Goal: Check status: Check status

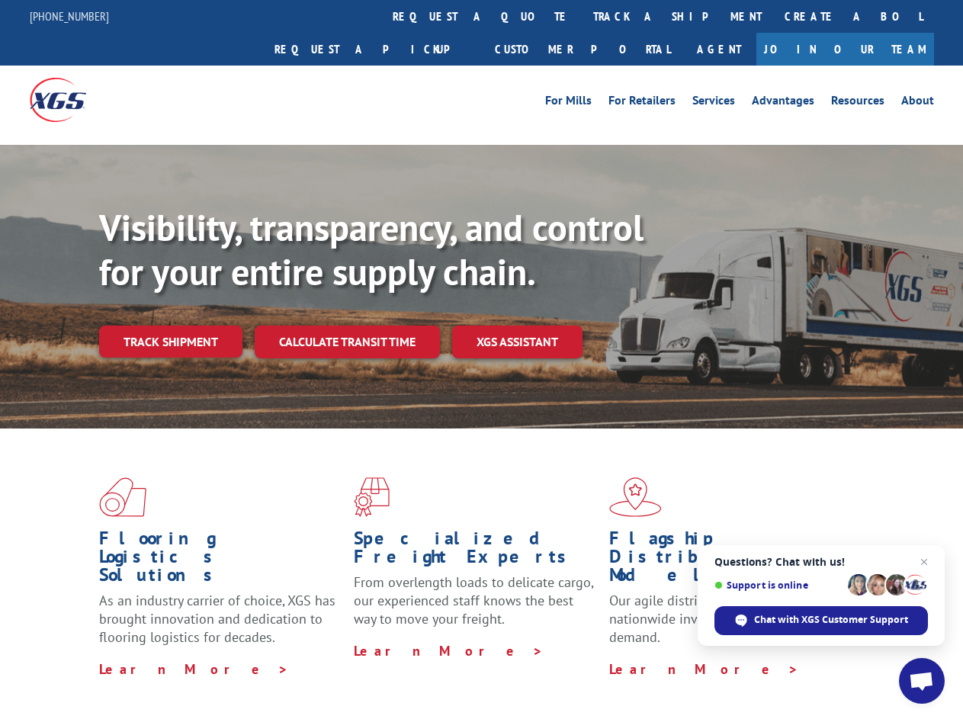
click at [481, 359] on div "Visibility, transparency, and control for your entire supply chain. Track shipm…" at bounding box center [531, 312] width 864 height 213
click at [582, 16] on link "track a shipment" at bounding box center [677, 16] width 191 height 33
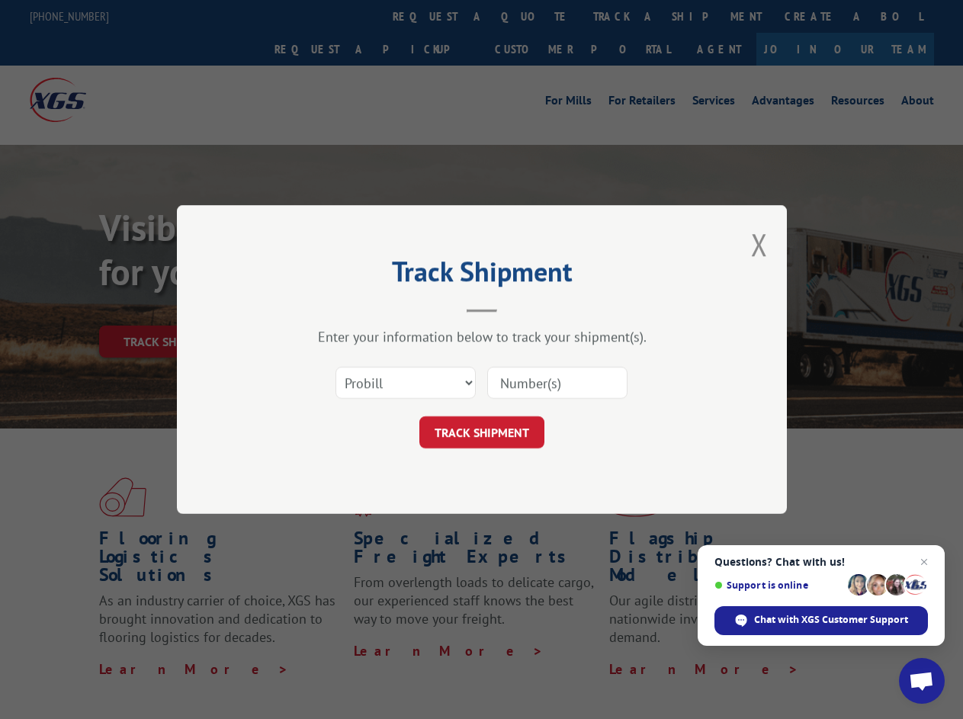
click at [532, 16] on div "Track Shipment Enter your information below to track your shipment(s). Select c…" at bounding box center [481, 359] width 963 height 719
click at [628, 16] on div "Track Shipment Enter your information below to track your shipment(s). Select c…" at bounding box center [481, 359] width 963 height 719
click at [170, 308] on div "Track Shipment Enter your information below to track your shipment(s). Select c…" at bounding box center [481, 359] width 963 height 719
click at [346, 308] on header "Track Shipment" at bounding box center [481, 287] width 457 height 52
click at [518, 308] on header "Track Shipment" at bounding box center [481, 287] width 457 height 52
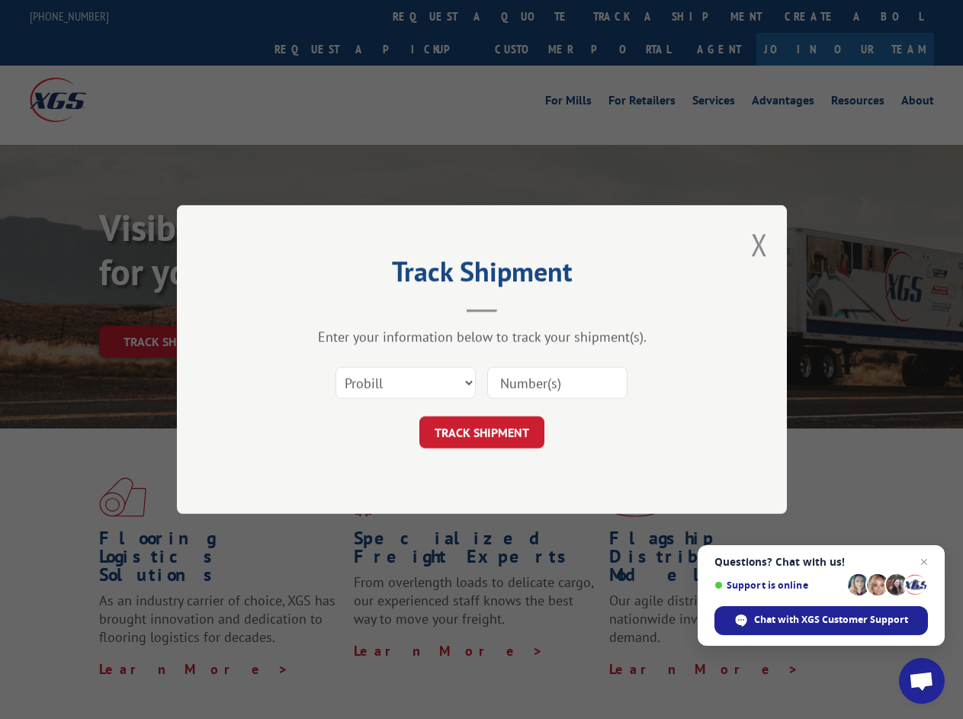
click at [922, 681] on span "Open chat" at bounding box center [921, 682] width 25 height 21
